Goal: Information Seeking & Learning: Learn about a topic

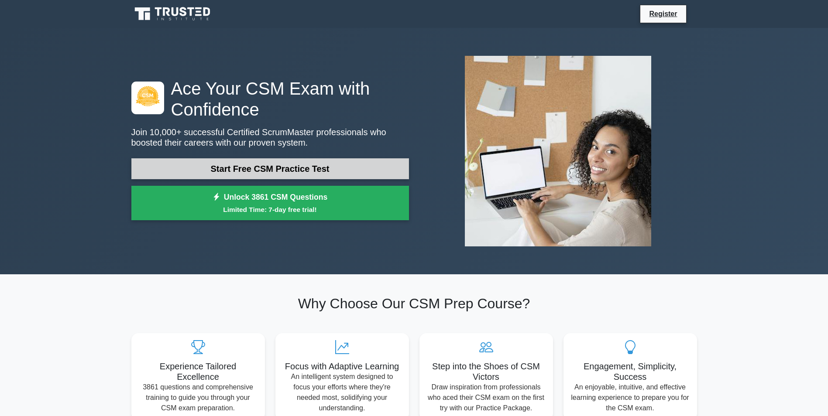
click at [196, 168] on link "Start Free CSM Practice Test" at bounding box center [270, 168] width 278 height 21
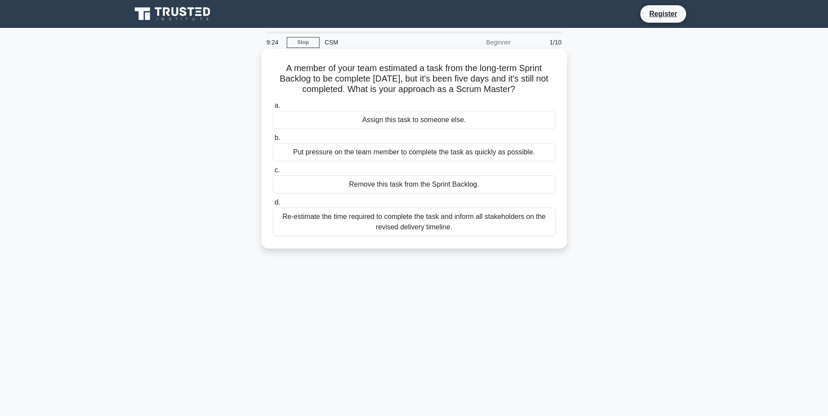
click at [310, 223] on div "Re-estimate the time required to complete the task and inform all stakeholders …" at bounding box center [414, 222] width 283 height 29
click at [273, 206] on input "d. Re-estimate the time required to complete the task and inform all stakeholde…" at bounding box center [273, 203] width 0 height 6
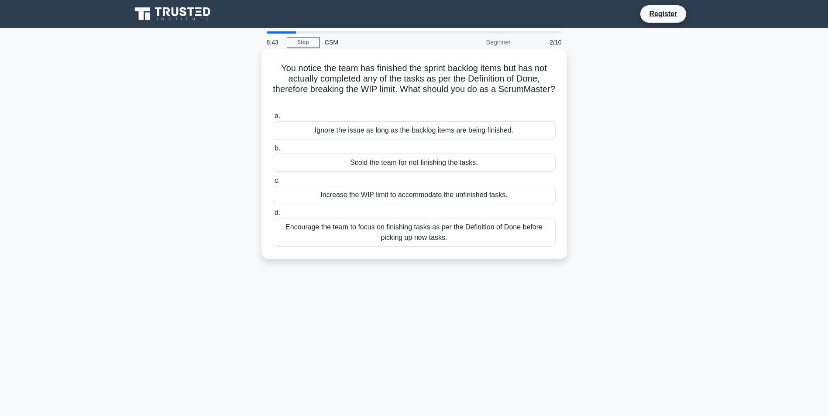
click at [309, 239] on div "Encourage the team to focus on finishing tasks as per the Definition of Done be…" at bounding box center [414, 232] width 283 height 29
click at [273, 216] on input "d. Encourage the team to focus on finishing tasks as per the Definition of Done…" at bounding box center [273, 213] width 0 height 6
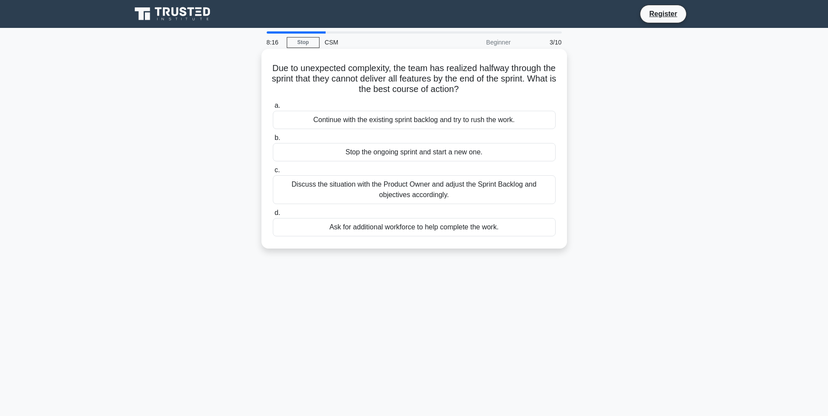
click at [290, 191] on div "Discuss the situation with the Product Owner and adjust the Sprint Backlog and …" at bounding box center [414, 189] width 283 height 29
click at [273, 173] on input "c. Discuss the situation with the Product Owner and adjust the Sprint Backlog a…" at bounding box center [273, 171] width 0 height 6
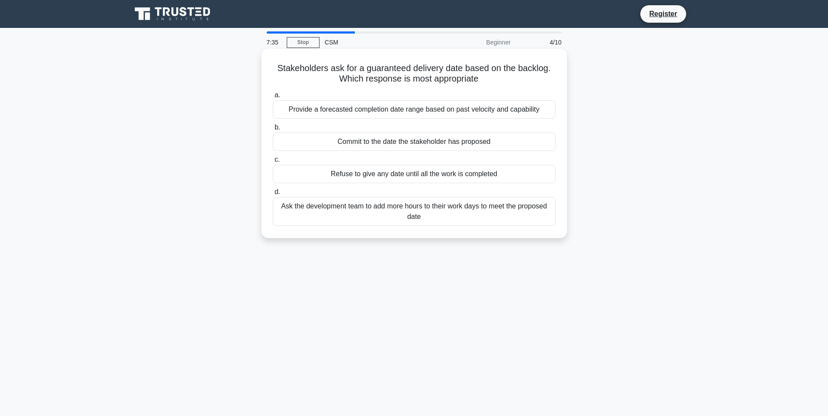
click at [313, 111] on div "Provide a forecasted completion date range based on past velocity and capability" at bounding box center [414, 109] width 283 height 18
click at [273, 98] on input "a. Provide a forecasted completion date range based on past velocity and capabi…" at bounding box center [273, 96] width 0 height 6
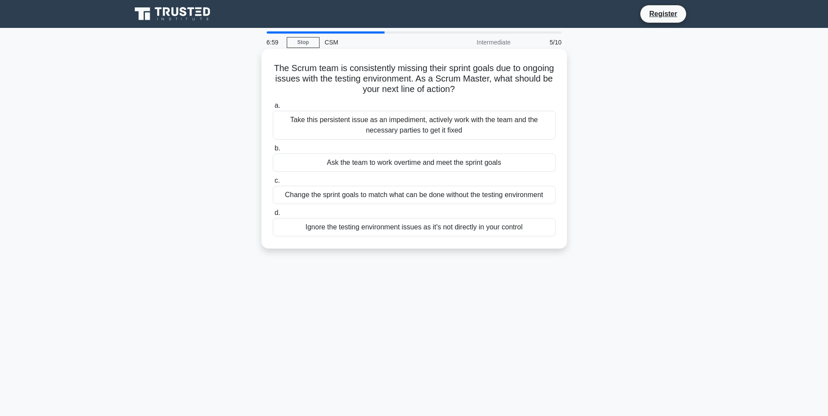
click at [313, 196] on div "Change the sprint goals to match what can be done without the testing environme…" at bounding box center [414, 195] width 283 height 18
click at [273, 184] on input "c. Change the sprint goals to match what can be done without the testing enviro…" at bounding box center [273, 181] width 0 height 6
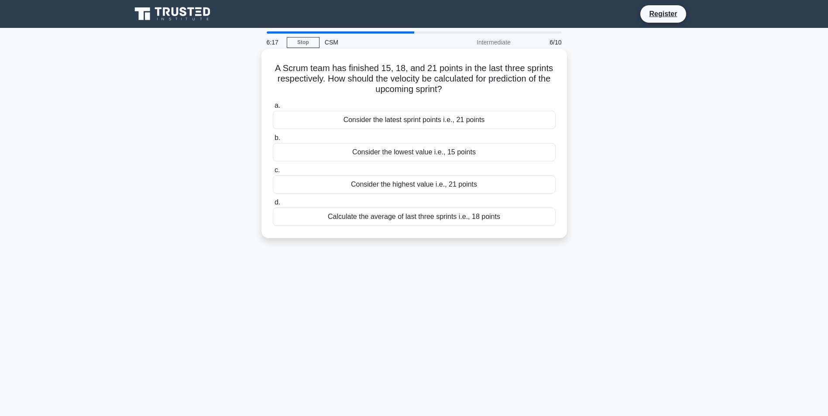
click at [339, 216] on div "Calculate the average of last three sprints i.e., 18 points" at bounding box center [414, 217] width 283 height 18
click at [273, 206] on input "d. Calculate the average of last three sprints i.e., 18 points" at bounding box center [273, 203] width 0 height 6
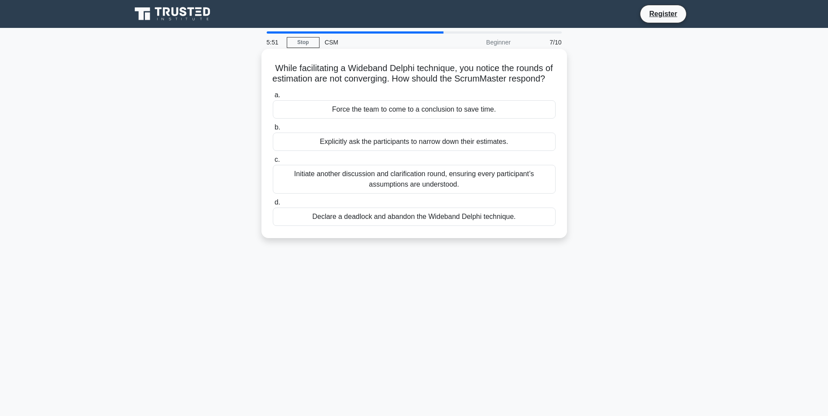
click at [398, 119] on div "Force the team to come to a conclusion to save time." at bounding box center [414, 109] width 283 height 18
click at [273, 98] on input "a. Force the team to come to a conclusion to save time." at bounding box center [273, 96] width 0 height 6
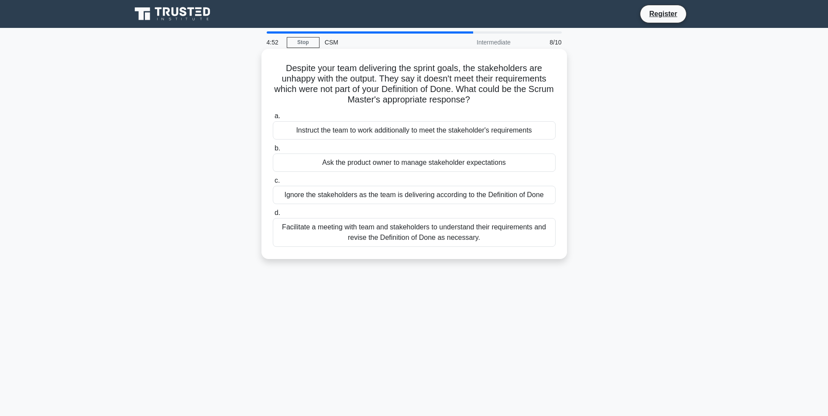
click at [365, 234] on div "Facilitate a meeting with team and stakeholders to understand their requirement…" at bounding box center [414, 232] width 283 height 29
click at [273, 216] on input "d. Facilitate a meeting with team and stakeholders to understand their requirem…" at bounding box center [273, 213] width 0 height 6
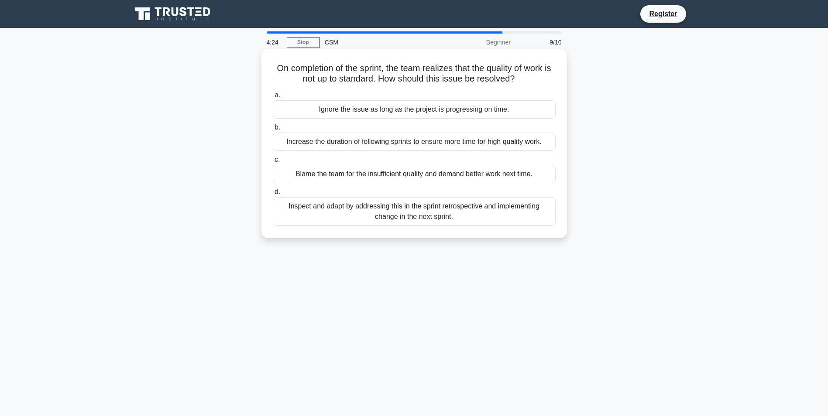
click at [473, 210] on div "Inspect and adapt by addressing this in the sprint retrospective and implementi…" at bounding box center [414, 211] width 283 height 29
click at [273, 195] on input "d. Inspect and adapt by addressing this in the sprint retrospective and impleme…" at bounding box center [273, 192] width 0 height 6
click at [359, 223] on div "Facilitate a meeting with the Product Owner to emphasize the importance of clea…" at bounding box center [414, 211] width 283 height 29
click at [273, 195] on input "d. Facilitate a meeting with the Product Owner to emphasize the importance of c…" at bounding box center [273, 192] width 0 height 6
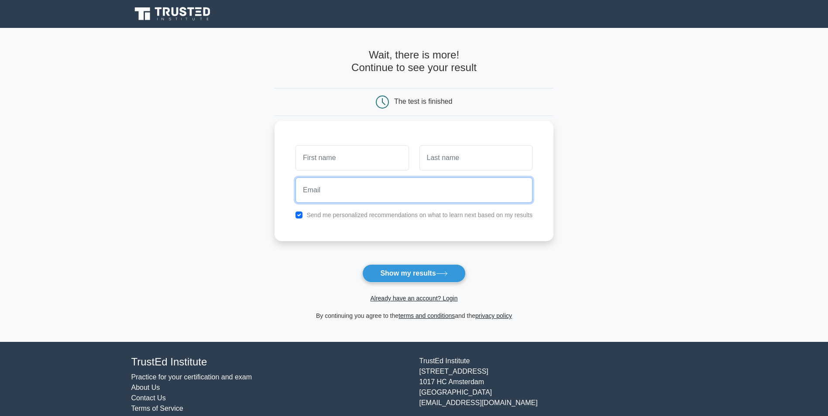
drag, startPoint x: 329, startPoint y: 190, endPoint x: 332, endPoint y: 196, distance: 7.0
click at [330, 191] on input "email" at bounding box center [413, 190] width 237 height 25
type input "thea@moerbei.net"
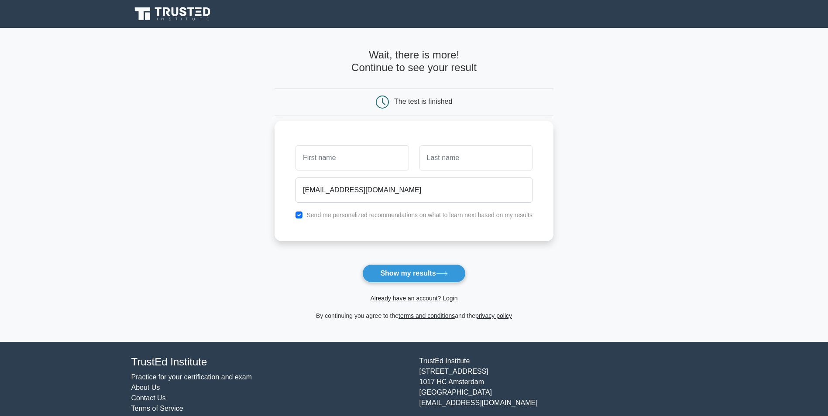
click at [341, 214] on label "Send me personalized recommendations on what to learn next based on my results" at bounding box center [419, 215] width 226 height 7
click at [298, 214] on input "checkbox" at bounding box center [298, 215] width 7 height 7
checkbox input "false"
click at [387, 273] on button "Show my results" at bounding box center [413, 273] width 103 height 18
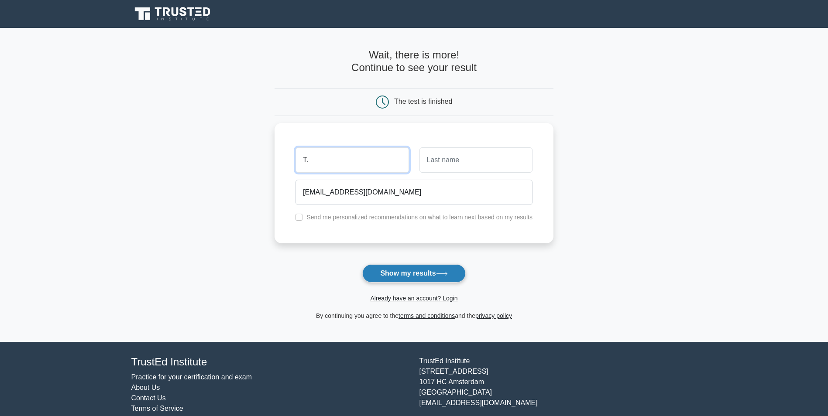
type input "T."
click at [406, 271] on button "Show my results" at bounding box center [413, 273] width 103 height 18
type input "G."
click at [410, 278] on button "Show my results" at bounding box center [413, 273] width 103 height 18
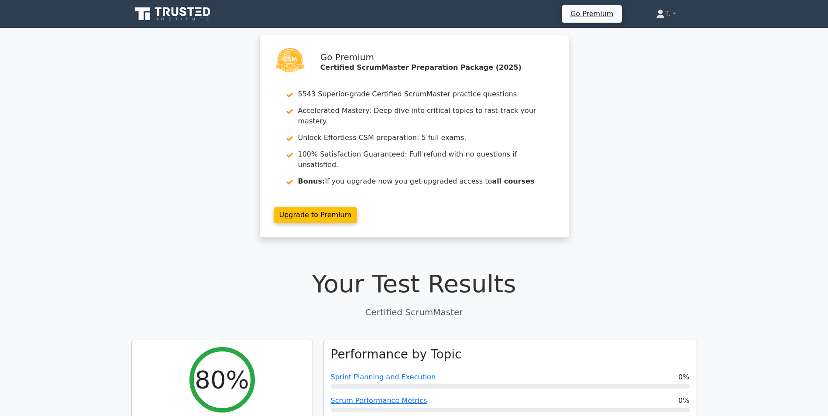
click at [184, 166] on div "Go Premium Certified ScrumMaster Preparation Package (2025) 5543 Superior-grade…" at bounding box center [414, 141] width 828 height 213
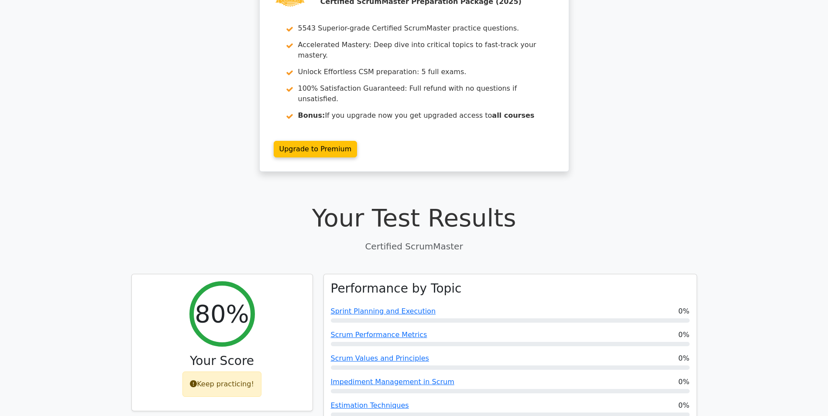
scroll to position [87, 0]
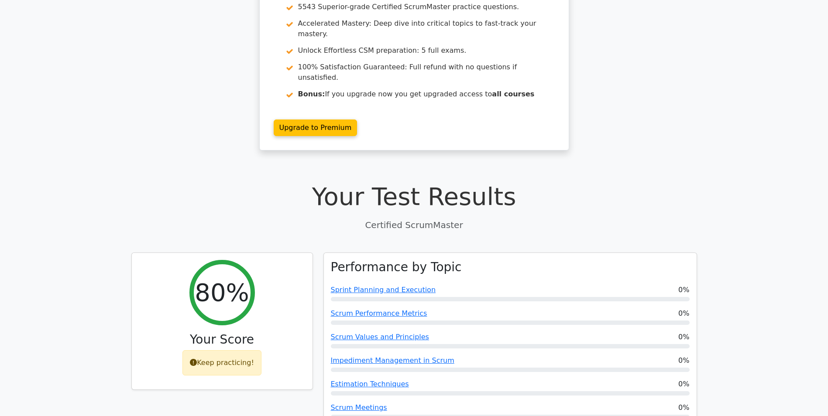
click at [284, 193] on div "Your Test Results Certified ScrumMaster" at bounding box center [414, 206] width 566 height 49
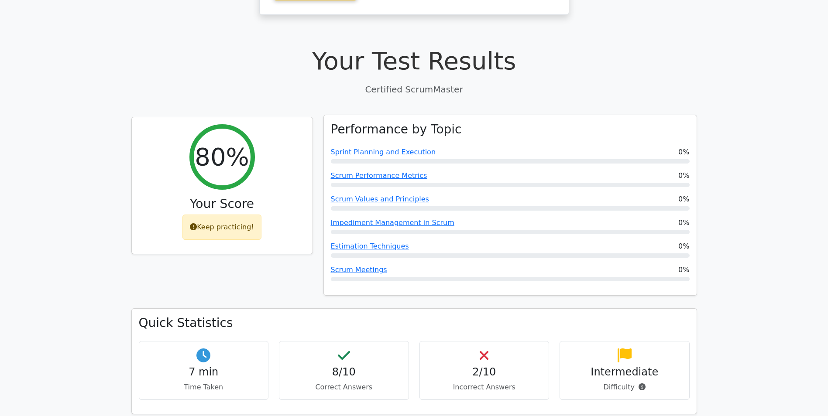
scroll to position [218, 0]
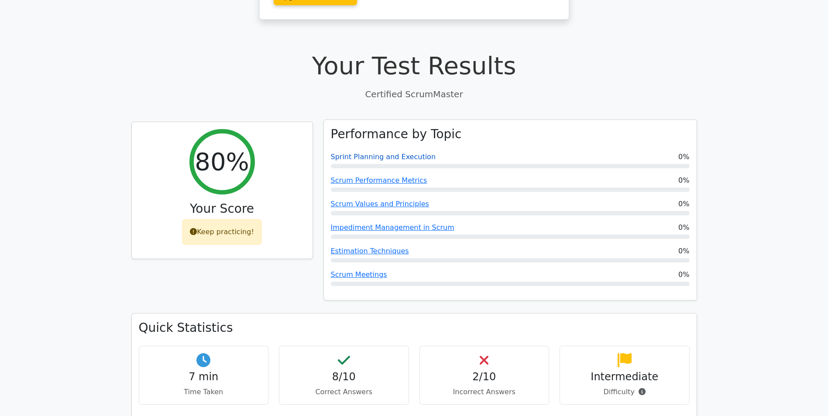
click at [373, 153] on link "Sprint Planning and Execution" at bounding box center [383, 157] width 105 height 8
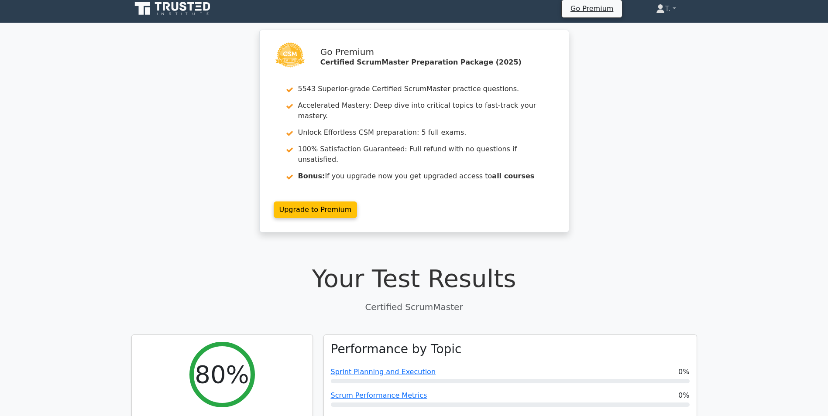
scroll to position [0, 0]
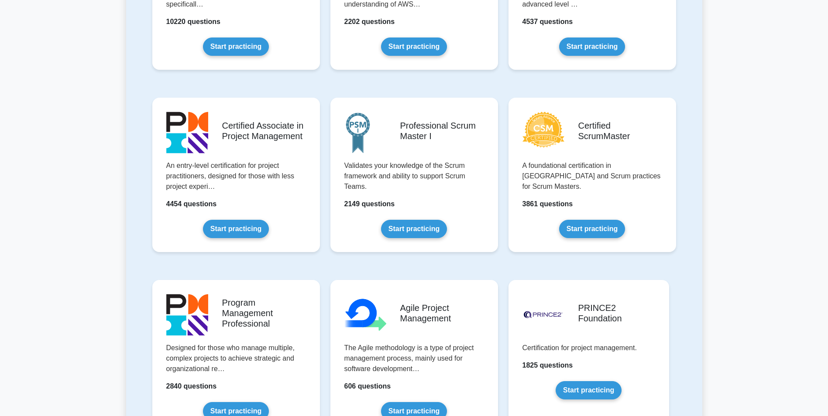
scroll to position [305, 0]
